Goal: Task Accomplishment & Management: Use online tool/utility

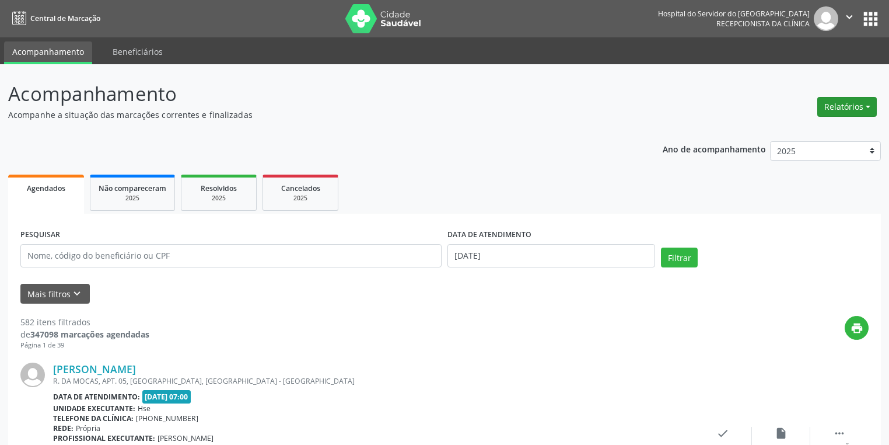
click at [834, 101] on button "Relatórios" at bounding box center [847, 107] width 60 height 20
click at [777, 133] on link "Agendamentos" at bounding box center [813, 132] width 125 height 16
select select "7"
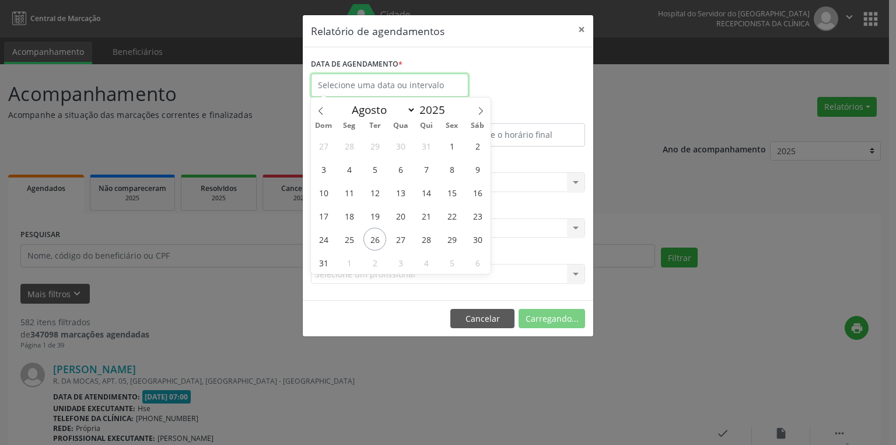
click at [374, 84] on input "text" at bounding box center [390, 85] width 158 height 23
click at [370, 235] on span "26" at bounding box center [374, 239] width 23 height 23
type input "[DATE]"
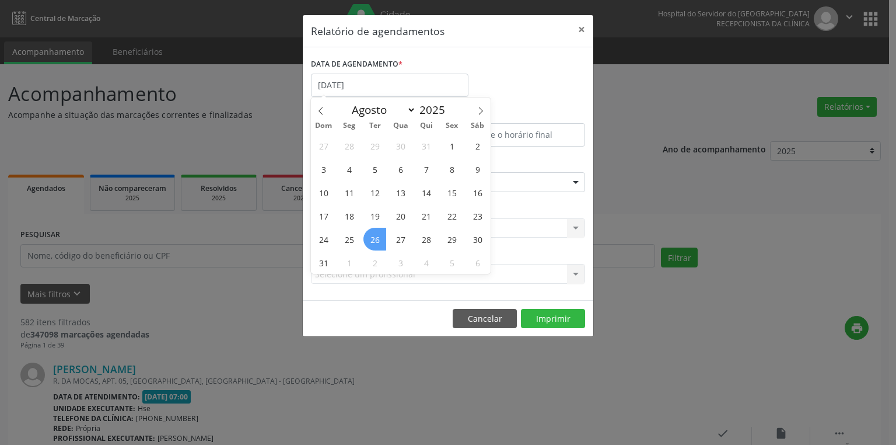
click at [374, 231] on span "26" at bounding box center [374, 239] width 23 height 23
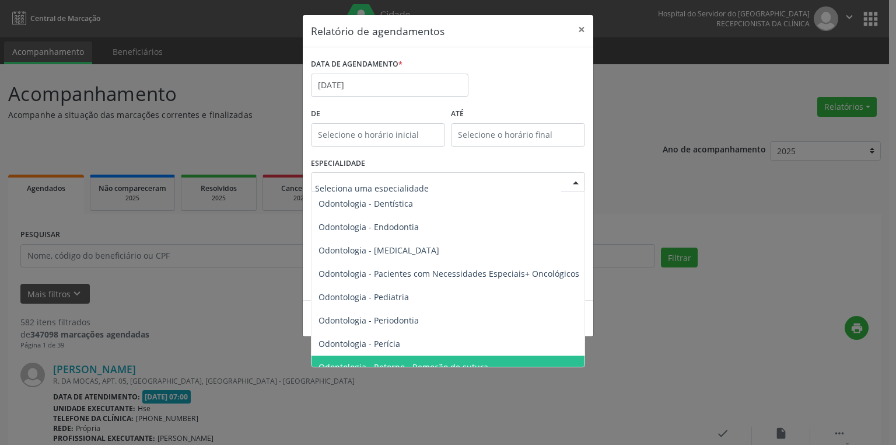
scroll to position [1540, 0]
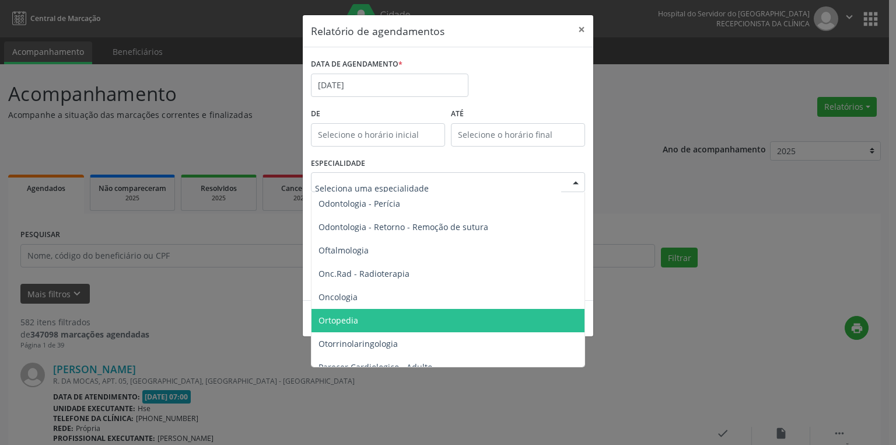
click at [554, 323] on span "Ortopedia" at bounding box center [449, 320] width 275 height 23
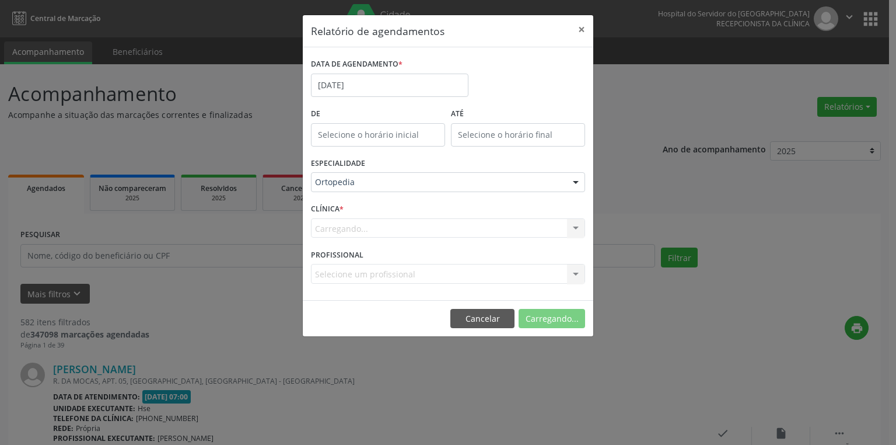
click at [554, 322] on div "Relatório de agendamentos × DATA DE AGENDAMENTO * [DATE] De ATÉ ESPECIALIDADE O…" at bounding box center [448, 176] width 292 height 323
click at [562, 317] on button "Imprimir" at bounding box center [553, 319] width 64 height 20
